Goal: Information Seeking & Learning: Learn about a topic

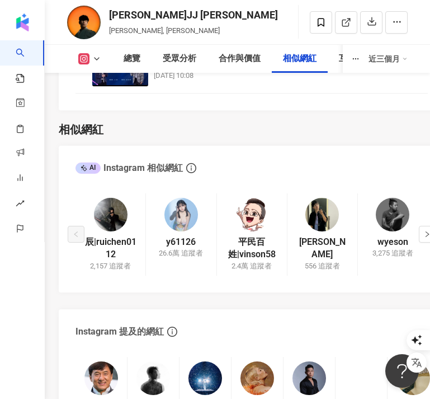
scroll to position [2856, 0]
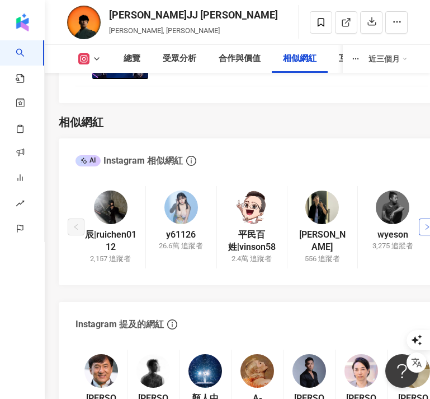
click at [427, 225] on icon "right" at bounding box center [427, 226] width 7 height 7
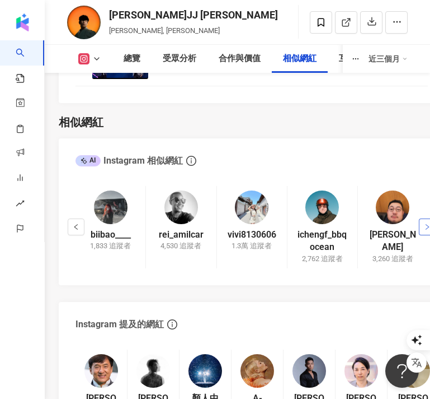
click at [429, 226] on icon "right" at bounding box center [427, 227] width 3 height 6
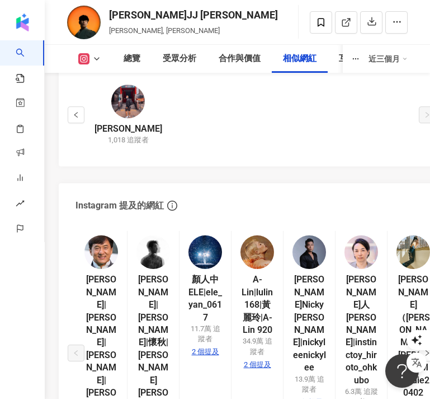
scroll to position [2969, 0]
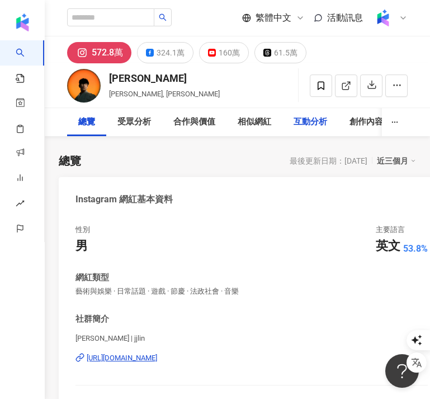
click at [296, 121] on div "互動分析" at bounding box center [311, 121] width 34 height 13
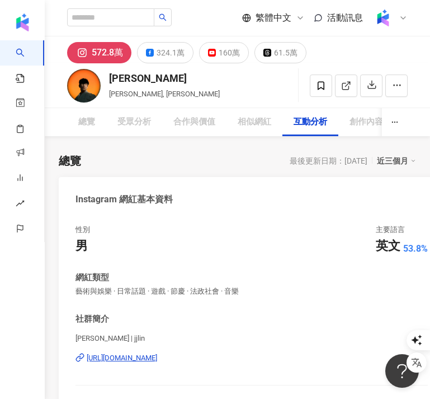
scroll to position [3343, 0]
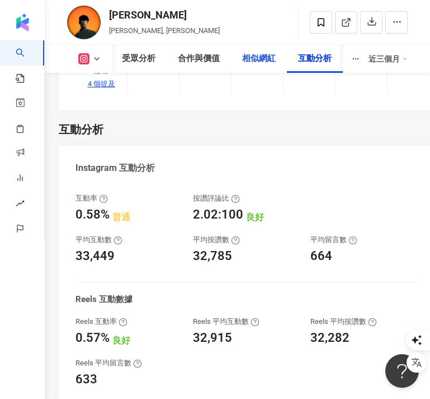
click at [261, 60] on div "相似網紅" at bounding box center [259, 58] width 34 height 13
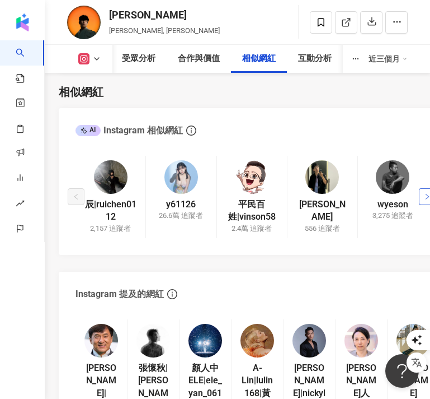
click at [424, 198] on icon "right" at bounding box center [427, 196] width 7 height 7
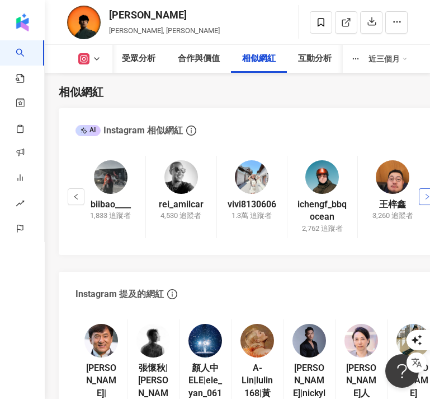
click at [424, 198] on icon "right" at bounding box center [427, 196] width 7 height 7
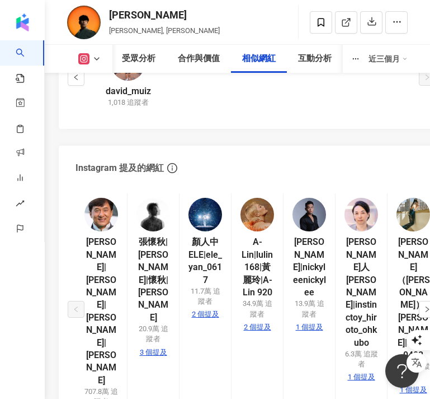
scroll to position [3000, 0]
